Goal: Task Accomplishment & Management: Use online tool/utility

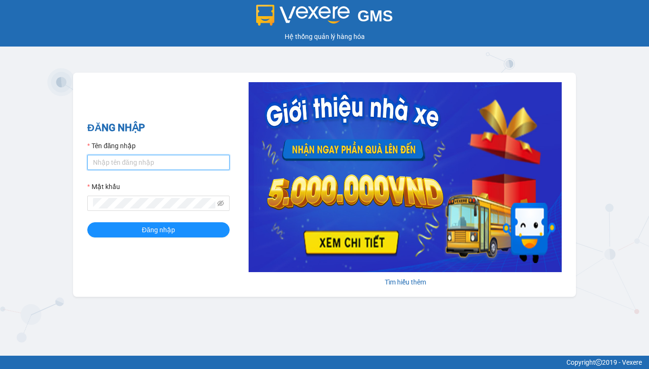
type input "mvquang.viethieu"
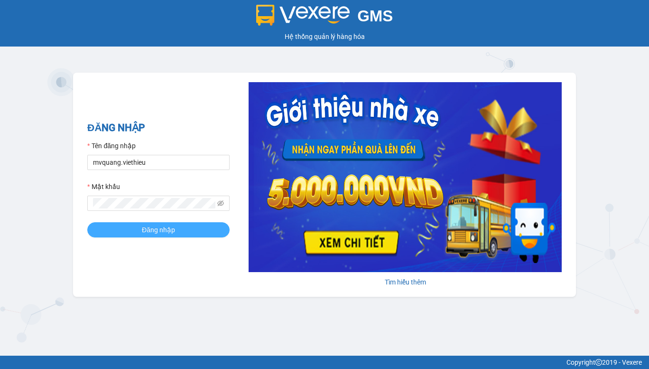
click at [163, 230] on span "Đăng nhập" at bounding box center [158, 229] width 33 height 10
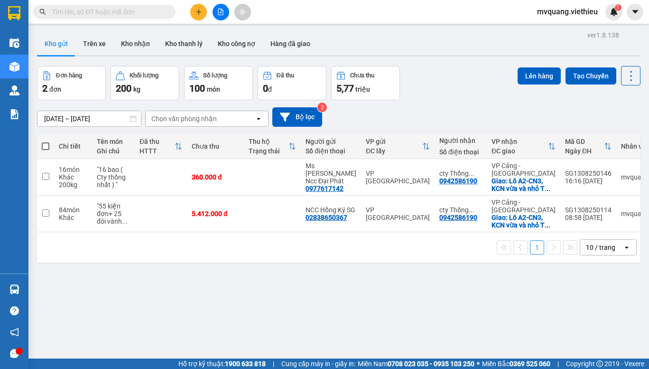
click at [63, 122] on input "13/08/2025 – 15/08/2025" at bounding box center [88, 118] width 103 height 15
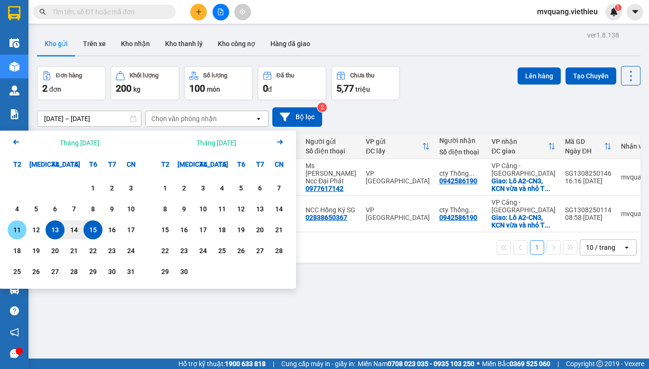
click at [19, 230] on div "11" at bounding box center [16, 229] width 13 height 11
click at [59, 231] on div "13" at bounding box center [54, 229] width 13 height 11
type input "11/08/2025 – 13/08/2025"
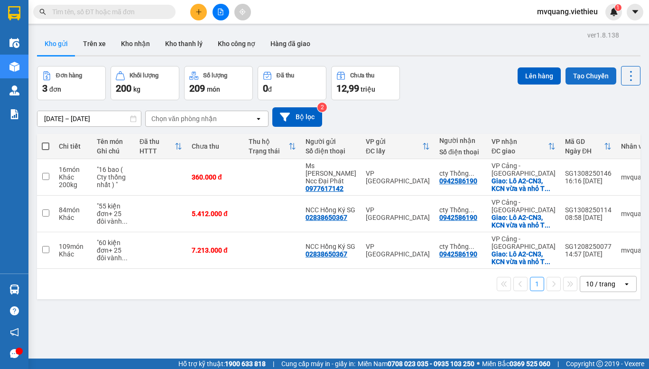
click at [577, 74] on button "Tạo Chuyến" at bounding box center [591, 75] width 51 height 17
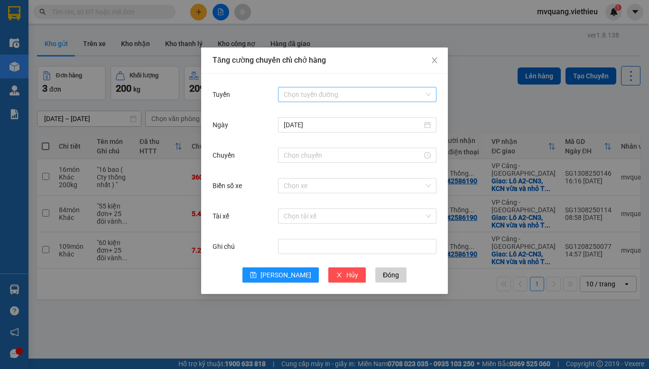
click at [379, 96] on input "Tuyến" at bounding box center [354, 94] width 140 height 14
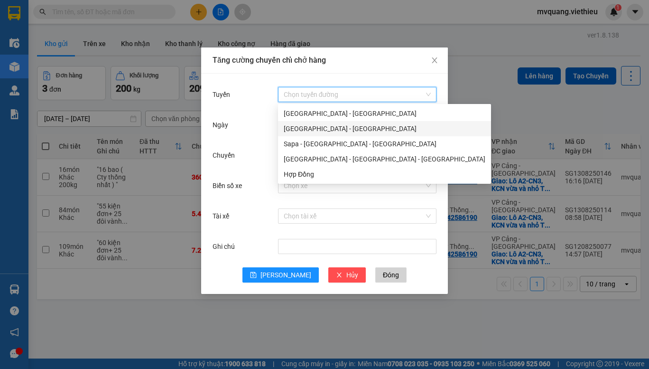
click at [335, 131] on div "Sài Gòn - Hà Nội" at bounding box center [385, 128] width 202 height 10
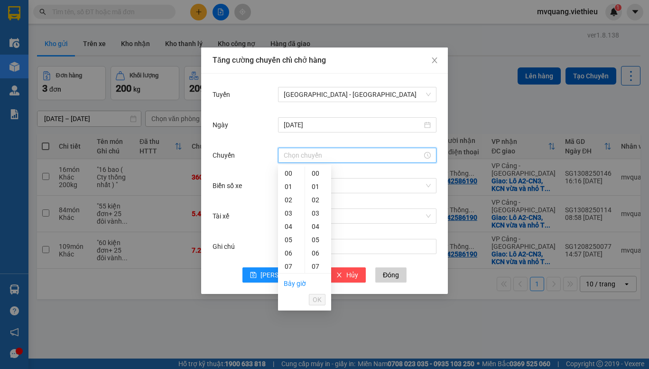
click at [320, 159] on input "Chuyến" at bounding box center [353, 155] width 139 height 10
click at [288, 169] on div "00" at bounding box center [291, 173] width 27 height 13
type input "00:00"
click at [316, 299] on span "OK" at bounding box center [317, 299] width 9 height 10
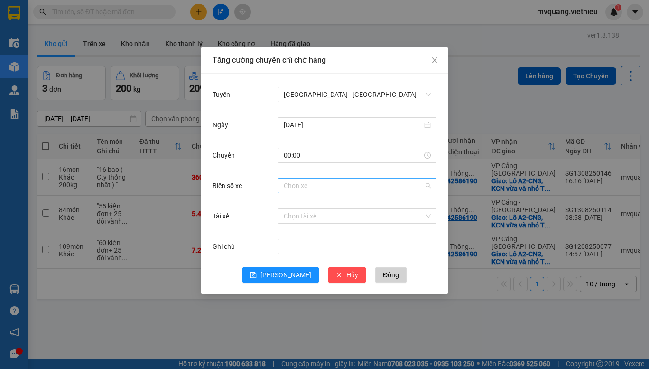
click at [298, 186] on input "Biển số xe" at bounding box center [354, 185] width 140 height 14
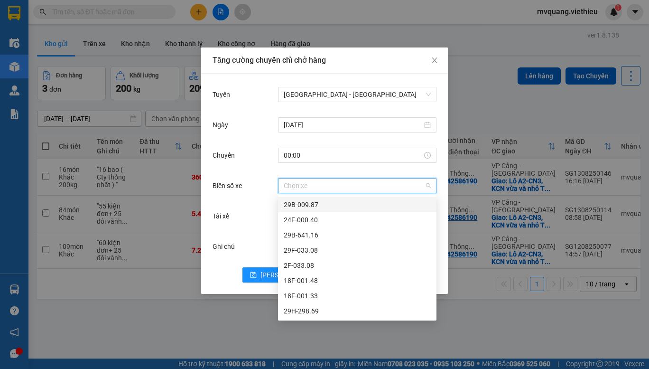
click at [301, 202] on div "29B-009.87" at bounding box center [357, 204] width 147 height 10
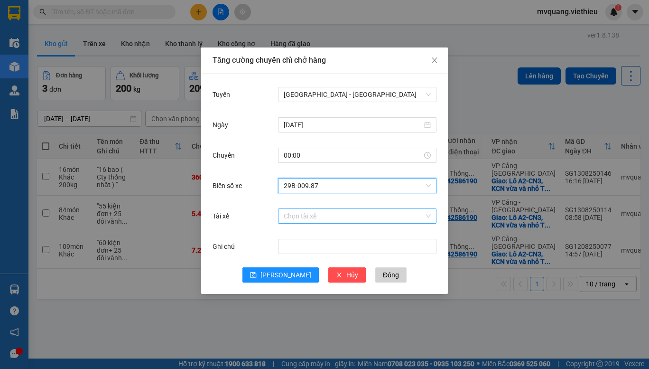
click at [300, 219] on input "Tài xế" at bounding box center [354, 216] width 140 height 14
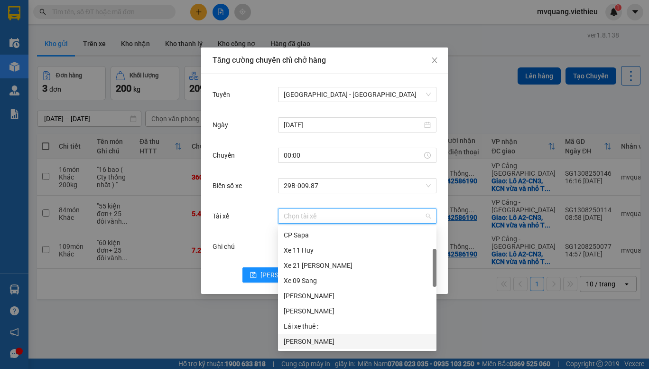
scroll to position [91, 0]
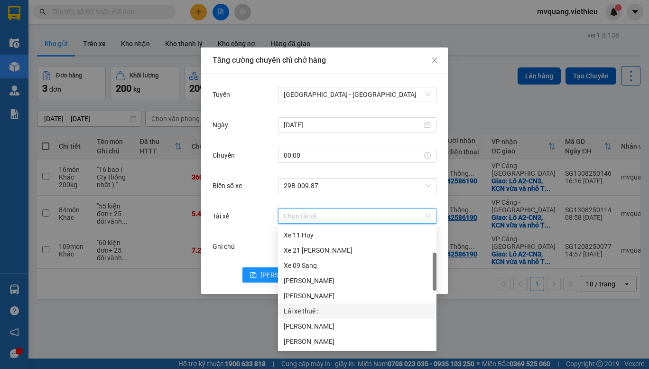
click at [304, 314] on div "Lái xe thuê :" at bounding box center [357, 311] width 147 height 10
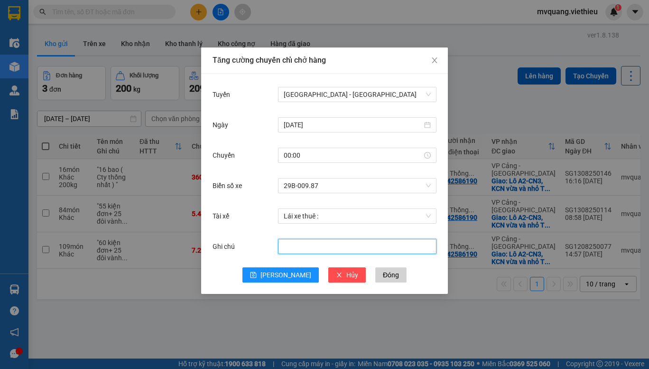
click at [295, 244] on input "Ghi chú" at bounding box center [357, 246] width 159 height 15
type input "ghép xe hào"
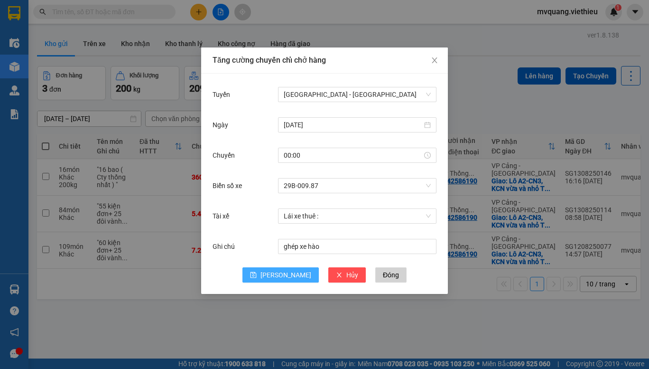
click at [288, 277] on span "Lưu" at bounding box center [286, 275] width 51 height 10
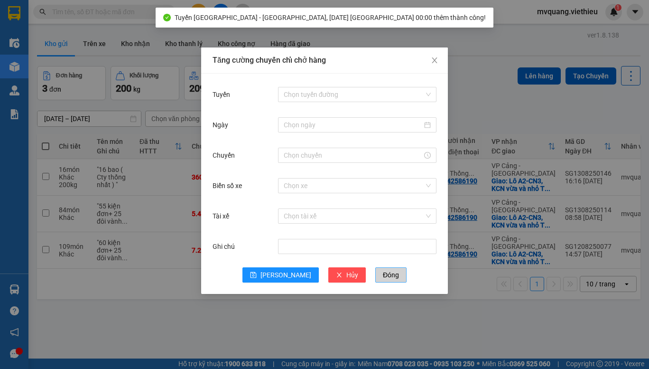
click at [383, 271] on span "Đóng" at bounding box center [391, 275] width 16 height 10
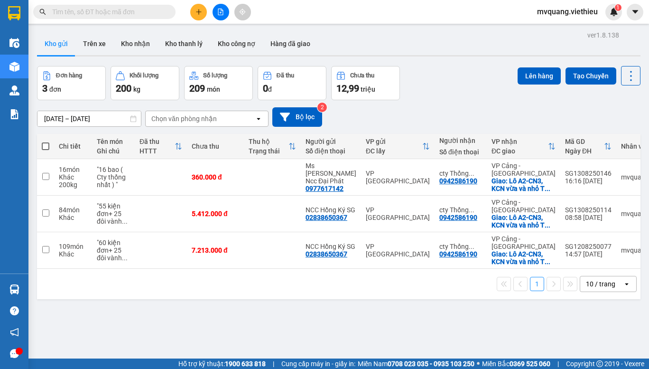
click at [47, 145] on span at bounding box center [46, 146] width 8 height 8
click at [46, 141] on input "checkbox" at bounding box center [46, 141] width 0 height 0
checkbox input "true"
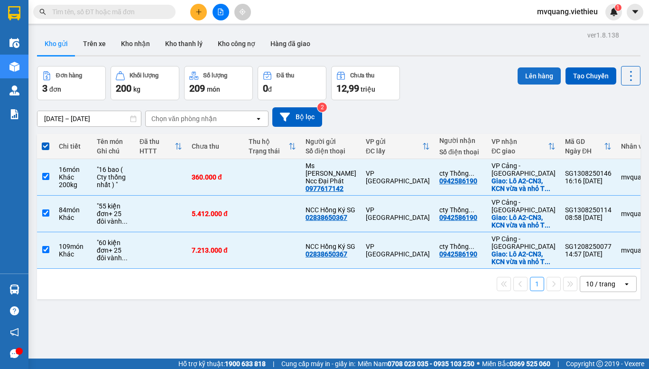
click at [528, 75] on button "Lên hàng" at bounding box center [539, 75] width 43 height 17
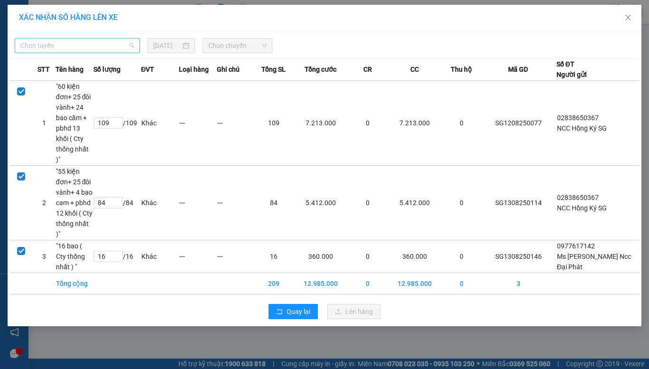
click at [117, 45] on span "Chọn tuyến" at bounding box center [77, 45] width 114 height 14
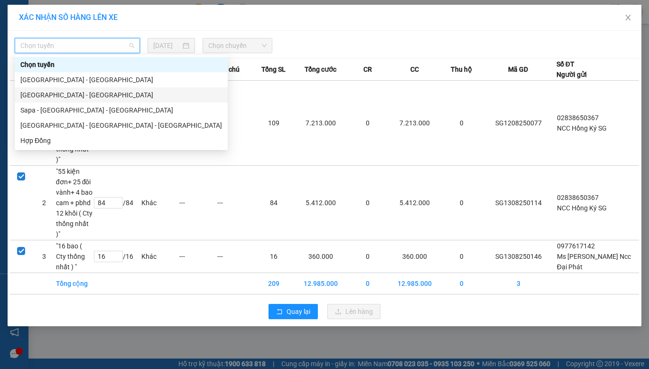
click at [47, 97] on div "Sài Gòn - Hà Nội" at bounding box center [121, 95] width 202 height 10
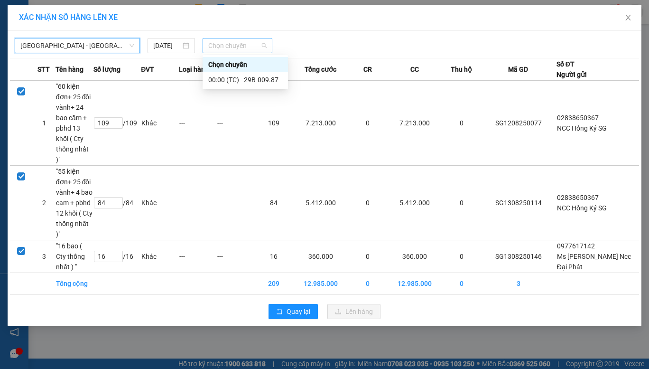
click at [219, 45] on span "Chọn chuyến" at bounding box center [237, 45] width 58 height 14
click at [249, 75] on div "00:00 (TC) - 29B-009.87" at bounding box center [245, 80] width 74 height 10
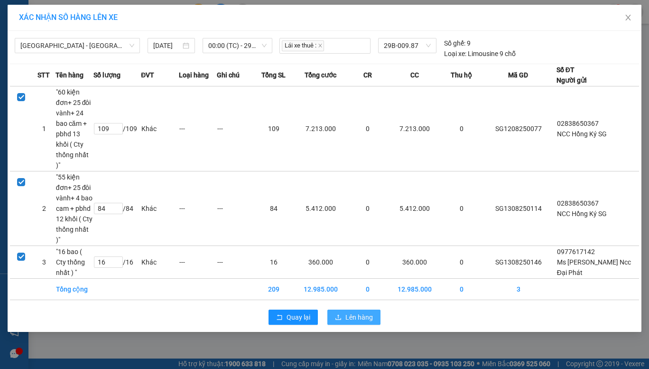
click at [356, 315] on span "Lên hàng" at bounding box center [360, 317] width 28 height 10
